Goal: Information Seeking & Learning: Learn about a topic

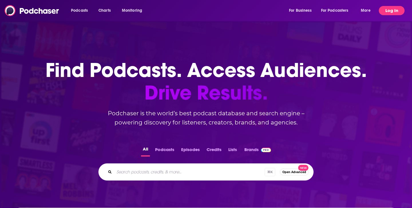
click at [395, 11] on button "Log In" at bounding box center [392, 10] width 26 height 9
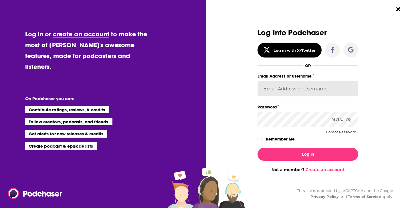
click at [309, 91] on input "Email Address or Username" at bounding box center [308, 88] width 101 height 15
type input "[EMAIL_ADDRESS][DOMAIN_NAME]"
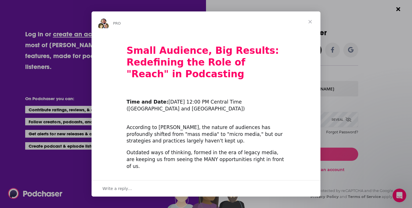
click at [310, 21] on span "Close" at bounding box center [310, 21] width 21 height 21
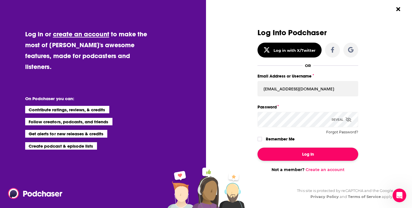
click at [306, 156] on button "Log In" at bounding box center [308, 154] width 101 height 13
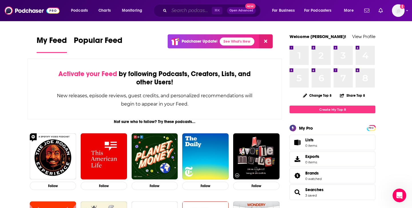
click at [196, 12] on input "Search podcasts, credits, & more..." at bounding box center [190, 10] width 43 height 9
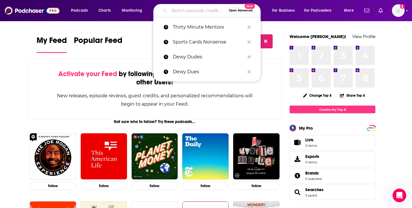
paste input "tAlK?raDI0!"
type input "tAlK?raDI0!"
paste input "Cinema Pursuit Podcast"
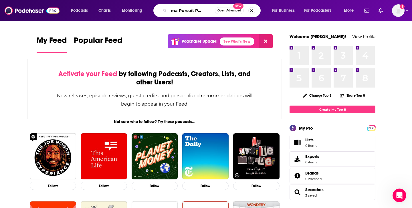
type input "Cinema Pursuit Podcast"
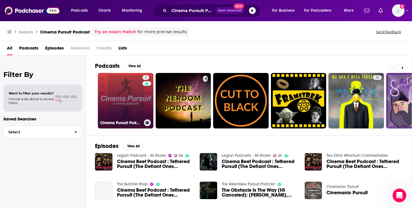
click at [135, 102] on link "5 Cinema Pursuit Podcast" at bounding box center [126, 101] width 56 height 56
